Goal: Information Seeking & Learning: Check status

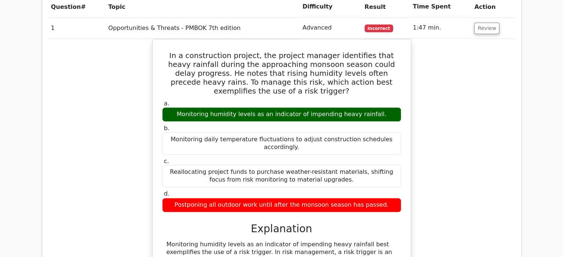
scroll to position [592, 0]
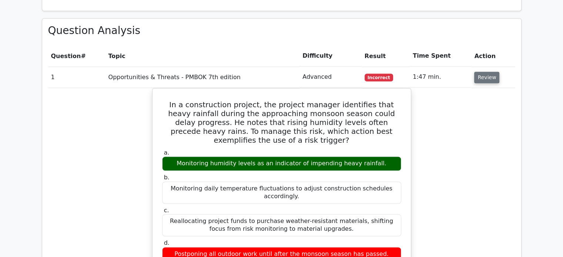
click at [480, 72] on button "Review" at bounding box center [486, 77] width 25 height 11
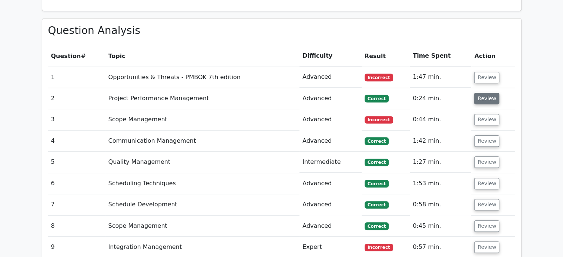
click at [481, 93] on button "Review" at bounding box center [486, 98] width 25 height 11
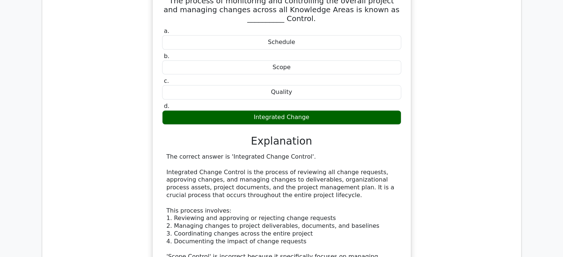
scroll to position [616, 0]
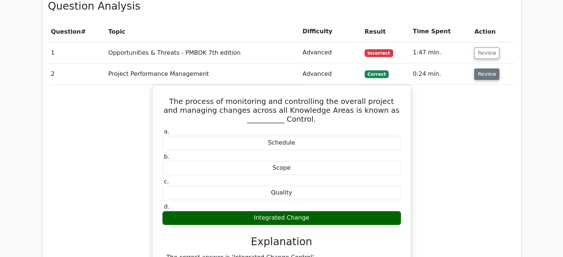
click at [477, 68] on button "Review" at bounding box center [486, 73] width 25 height 11
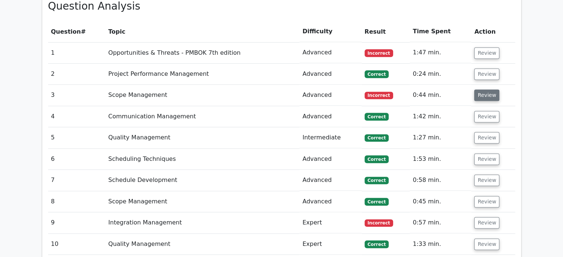
click at [481, 89] on button "Review" at bounding box center [486, 94] width 25 height 11
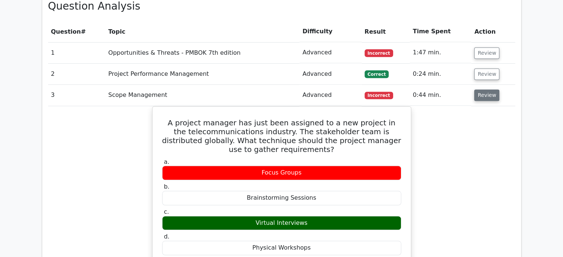
click at [479, 89] on button "Review" at bounding box center [486, 94] width 25 height 11
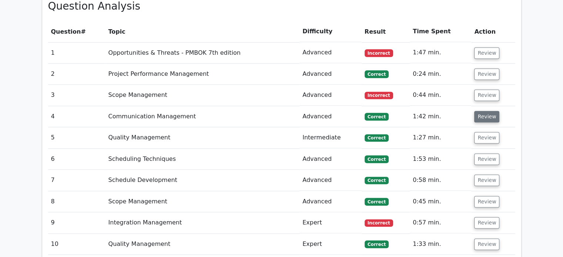
click at [478, 111] on button "Review" at bounding box center [486, 116] width 25 height 11
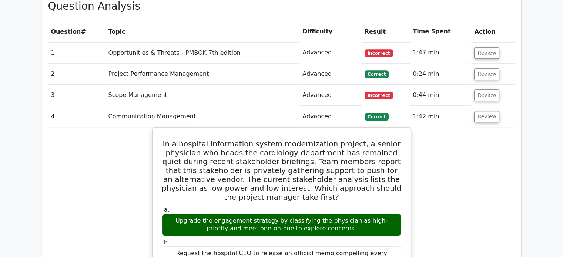
scroll to position [666, 0]
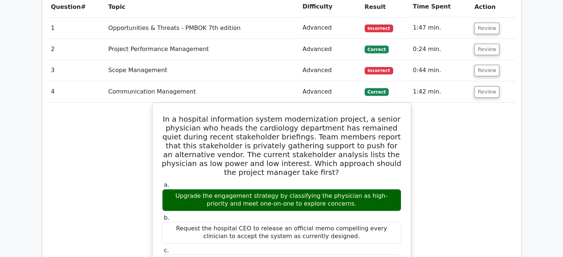
scroll to position [616, 0]
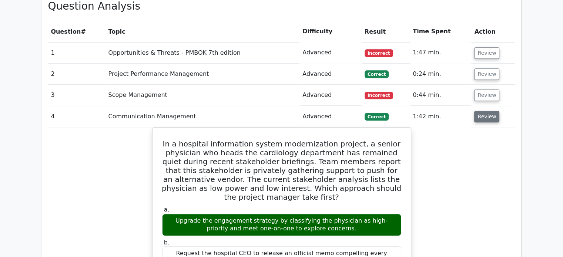
click at [487, 111] on button "Review" at bounding box center [486, 116] width 25 height 11
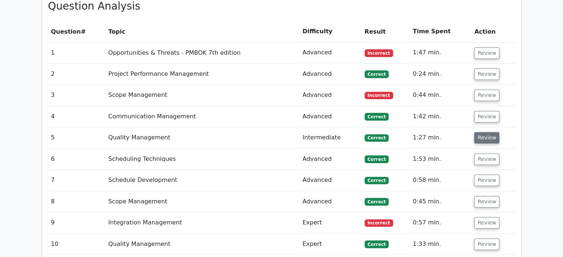
click at [484, 132] on button "Review" at bounding box center [486, 137] width 25 height 11
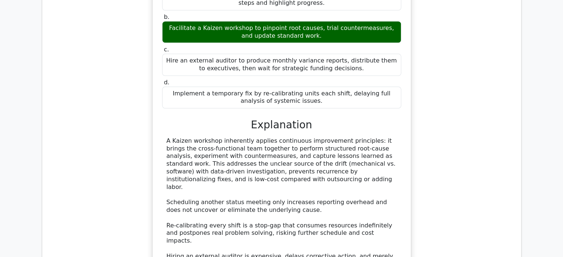
scroll to position [888, 0]
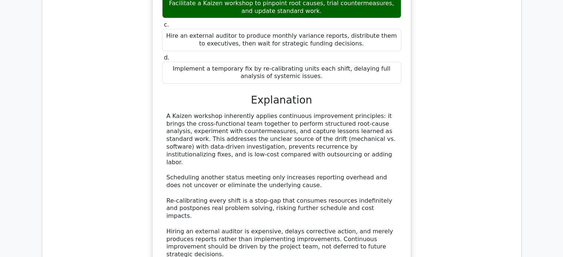
click at [453, 138] on div "Sensor calibration on your robotics prototype drifts beyond tolerance twice eac…" at bounding box center [281, 91] width 467 height 429
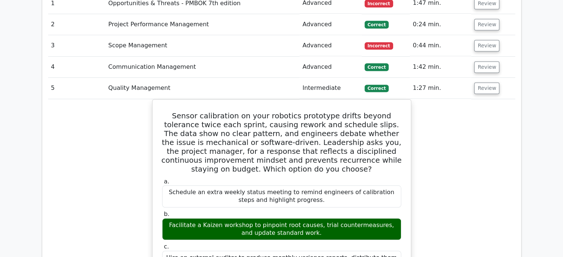
scroll to position [641, 0]
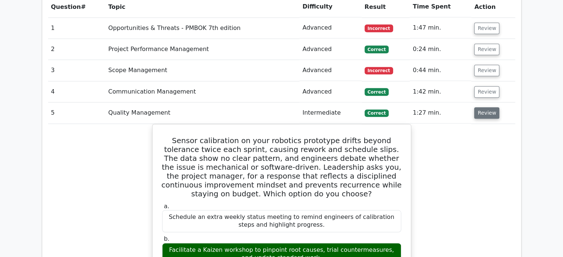
click at [484, 107] on button "Review" at bounding box center [486, 112] width 25 height 11
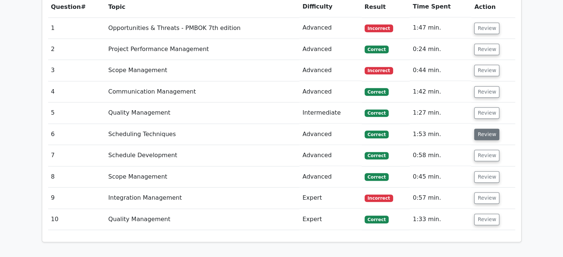
click at [484, 129] on button "Review" at bounding box center [486, 134] width 25 height 11
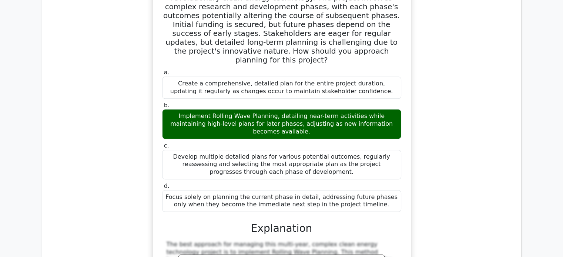
scroll to position [715, 0]
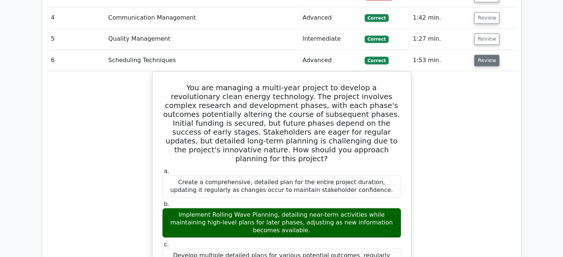
click at [490, 55] on button "Review" at bounding box center [486, 60] width 25 height 11
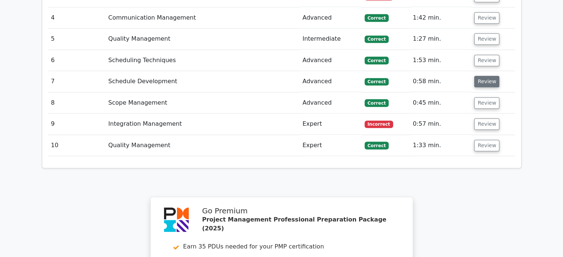
click at [486, 76] on button "Review" at bounding box center [486, 81] width 25 height 11
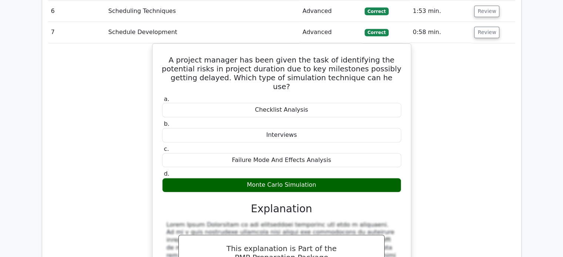
scroll to position [690, 0]
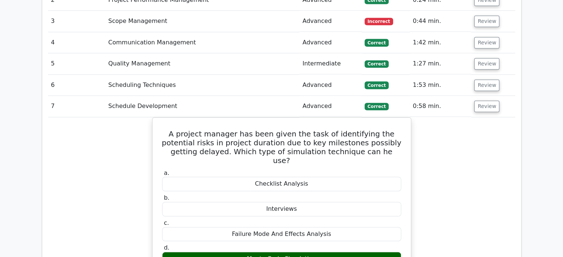
click at [484, 96] on td "Review" at bounding box center [493, 106] width 44 height 21
click at [484, 101] on button "Review" at bounding box center [486, 106] width 25 height 11
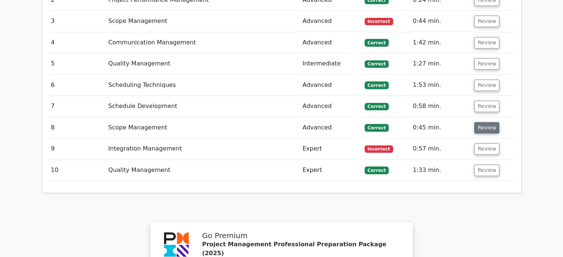
click at [485, 122] on button "Review" at bounding box center [486, 127] width 25 height 11
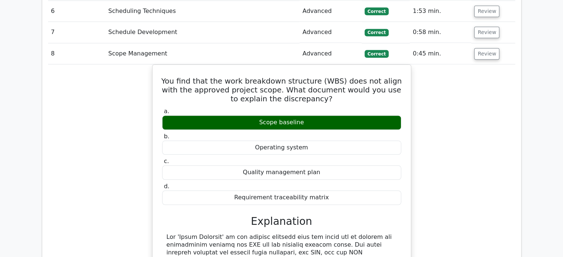
scroll to position [740, 0]
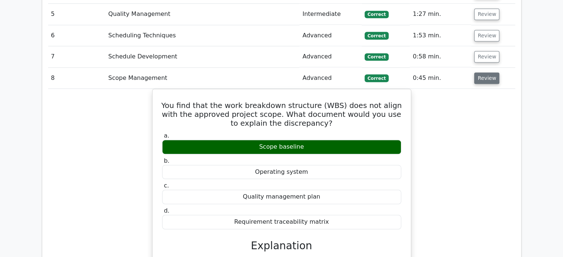
click at [487, 72] on button "Review" at bounding box center [486, 77] width 25 height 11
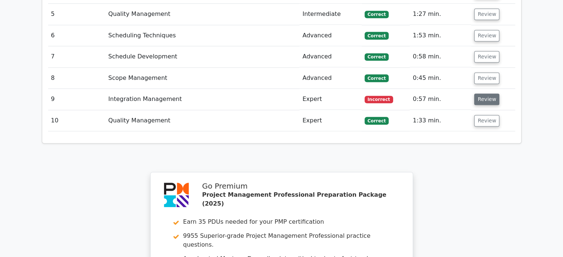
click at [485, 94] on button "Review" at bounding box center [486, 99] width 25 height 11
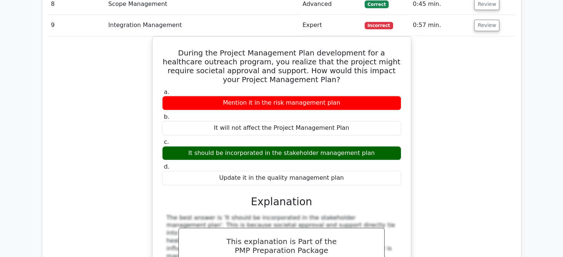
scroll to position [789, 0]
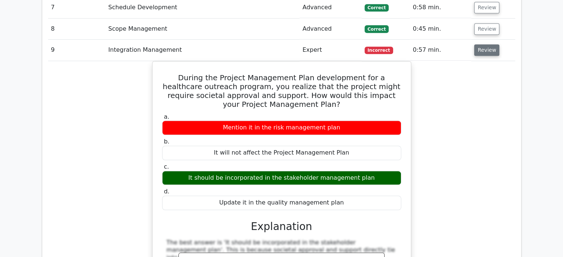
click at [490, 44] on button "Review" at bounding box center [486, 49] width 25 height 11
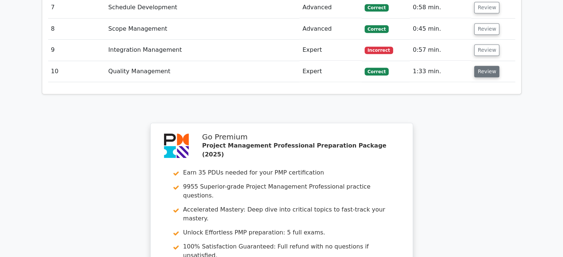
click at [488, 66] on button "Review" at bounding box center [486, 71] width 25 height 11
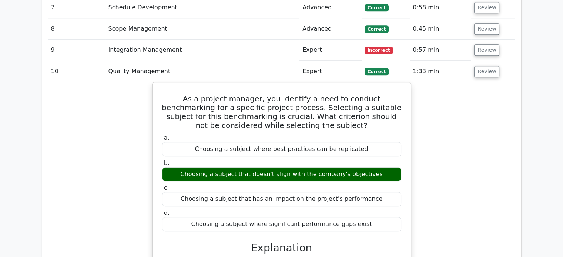
scroll to position [764, 0]
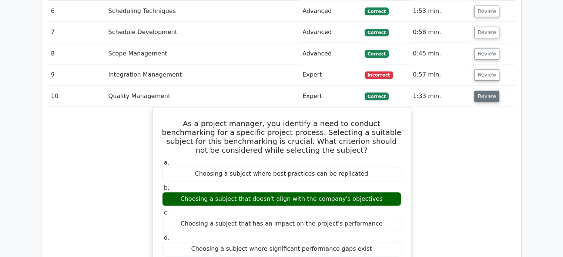
click at [491, 91] on button "Review" at bounding box center [486, 96] width 25 height 11
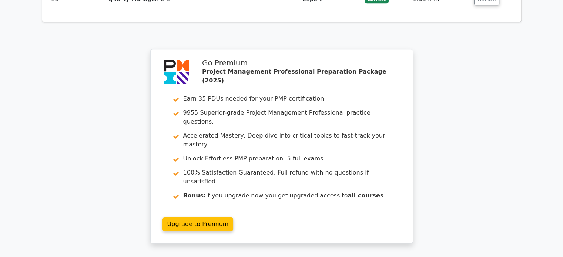
scroll to position [937, 0]
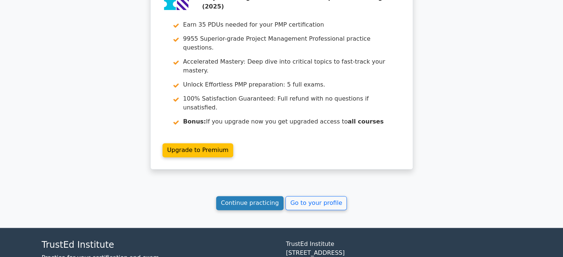
click at [256, 196] on link "Continue practicing" at bounding box center [250, 203] width 68 height 14
